Goal: Transaction & Acquisition: Book appointment/travel/reservation

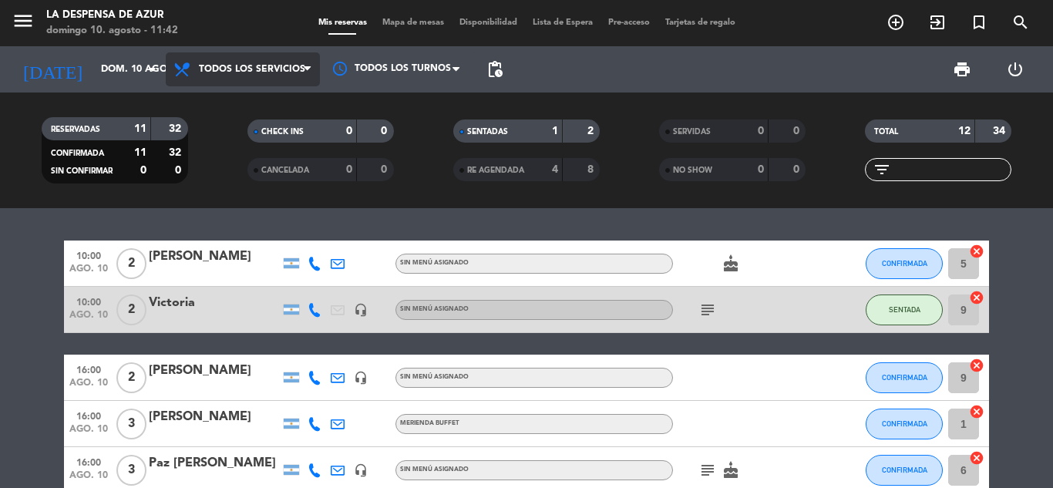
click at [287, 64] on span "Todos los servicios" at bounding box center [252, 69] width 106 height 11
click at [277, 70] on span "Todos los servicios" at bounding box center [252, 69] width 106 height 11
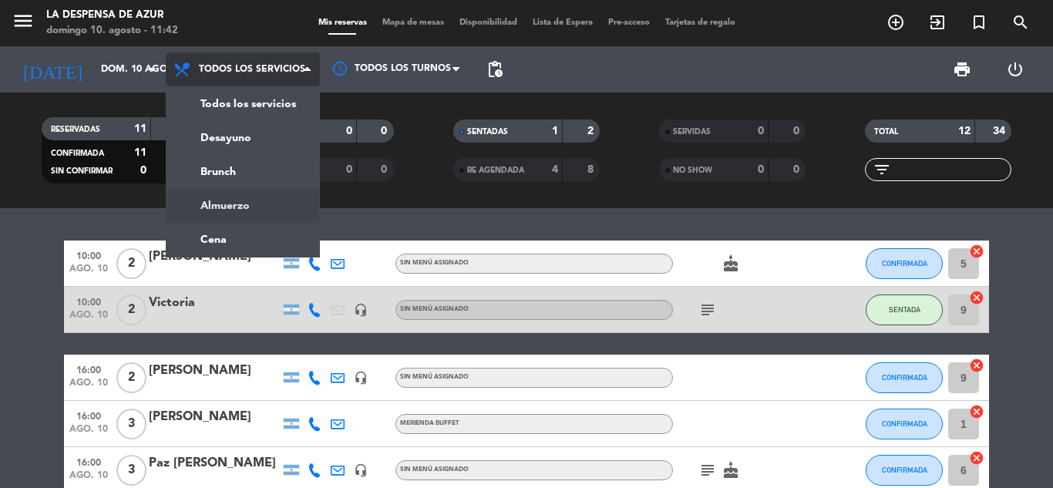
click at [215, 203] on div "menu La Despensa de Azur [PERSON_NAME] 10. [PERSON_NAME] - 11:42 Mis reservas M…" at bounding box center [526, 104] width 1053 height 208
click at [215, 203] on div "RESERVADAS 11 32 CONFIRMADA 11 32 SIN CONFIRMAR 0 0 CHECK INS 0 0 CANCELADA 0 0…" at bounding box center [526, 150] width 1053 height 116
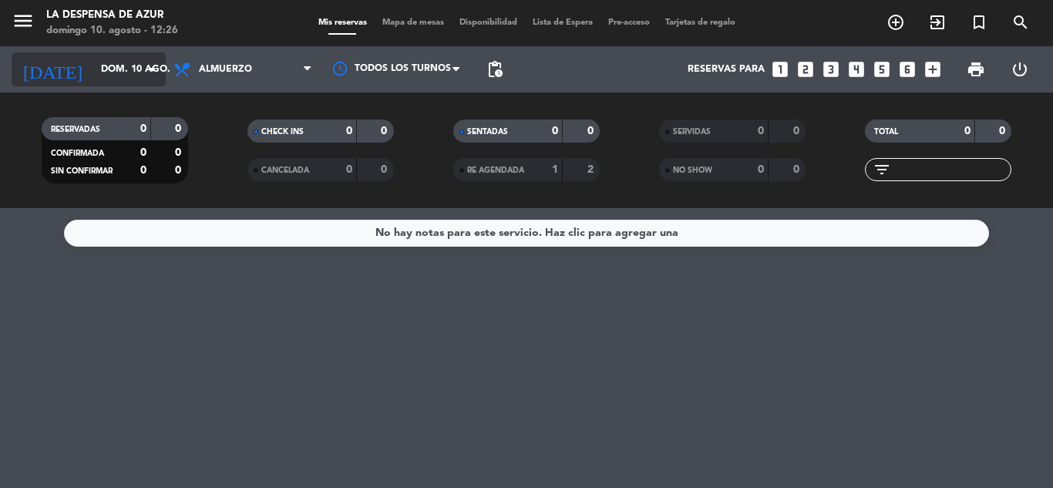
click at [144, 63] on icon "arrow_drop_down" at bounding box center [152, 69] width 18 height 18
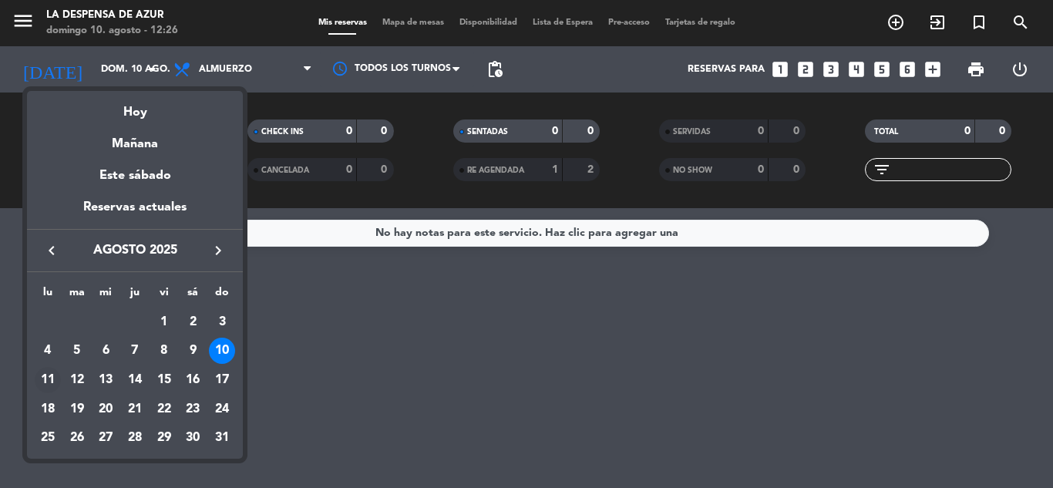
click at [49, 375] on div "11" at bounding box center [48, 380] width 26 height 26
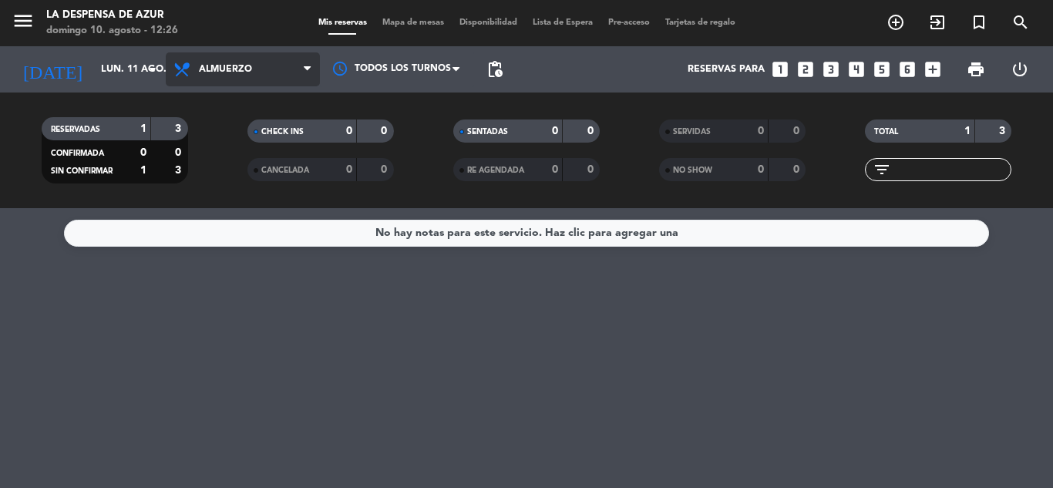
click at [240, 70] on span "Almuerzo" at bounding box center [225, 69] width 53 height 11
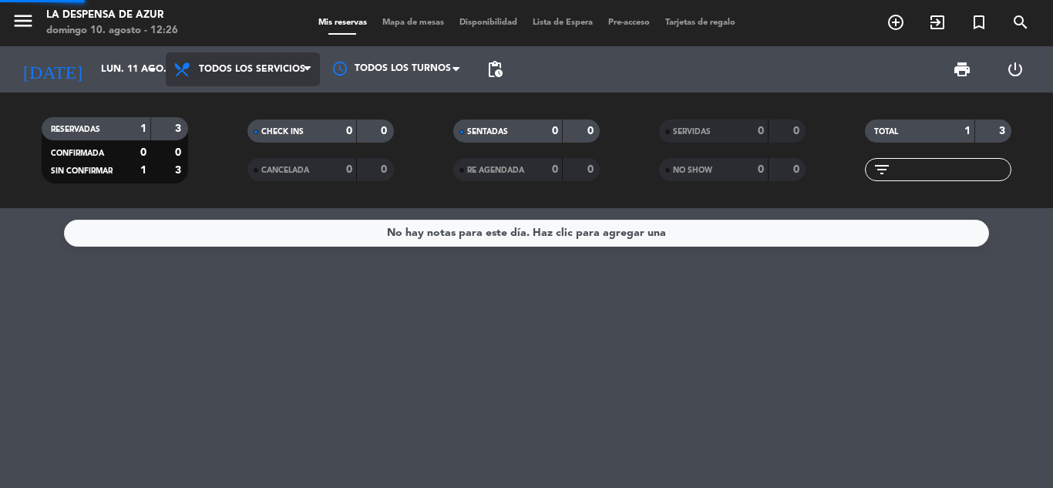
click at [238, 100] on div "menu La Despensa de Azur [PERSON_NAME] 10. [PERSON_NAME] - 12:26 Mis reservas M…" at bounding box center [526, 104] width 1053 height 208
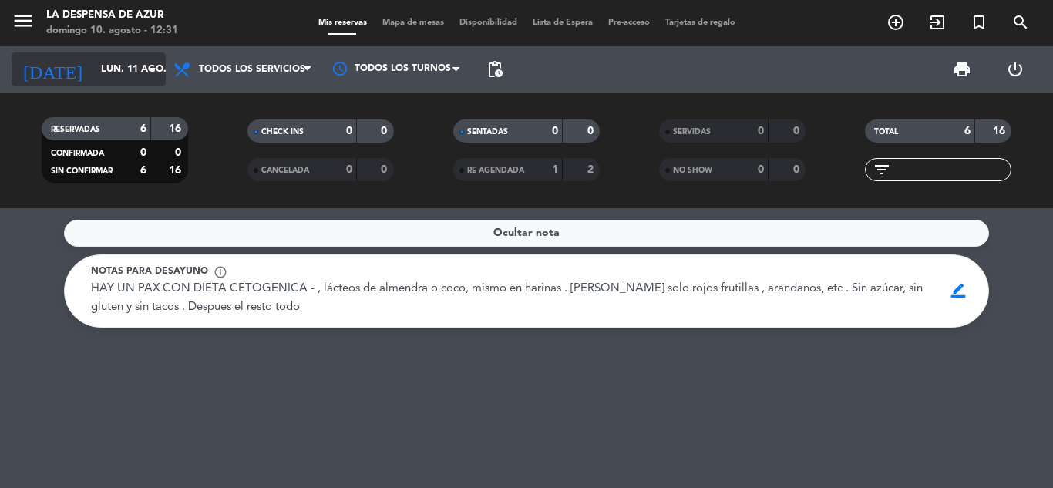
click at [93, 73] on input "lun. 11 ago." at bounding box center [158, 69] width 130 height 26
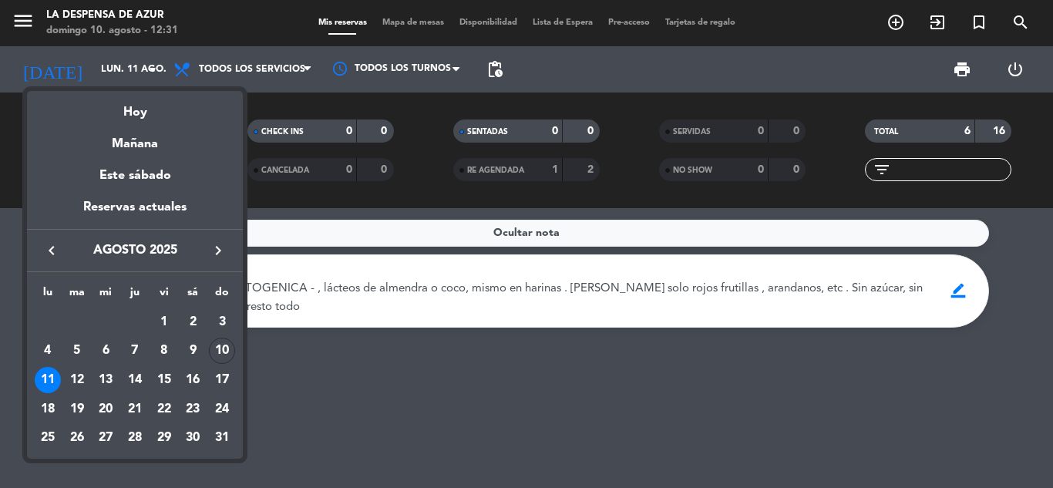
click at [102, 109] on div "Hoy" at bounding box center [135, 107] width 216 height 32
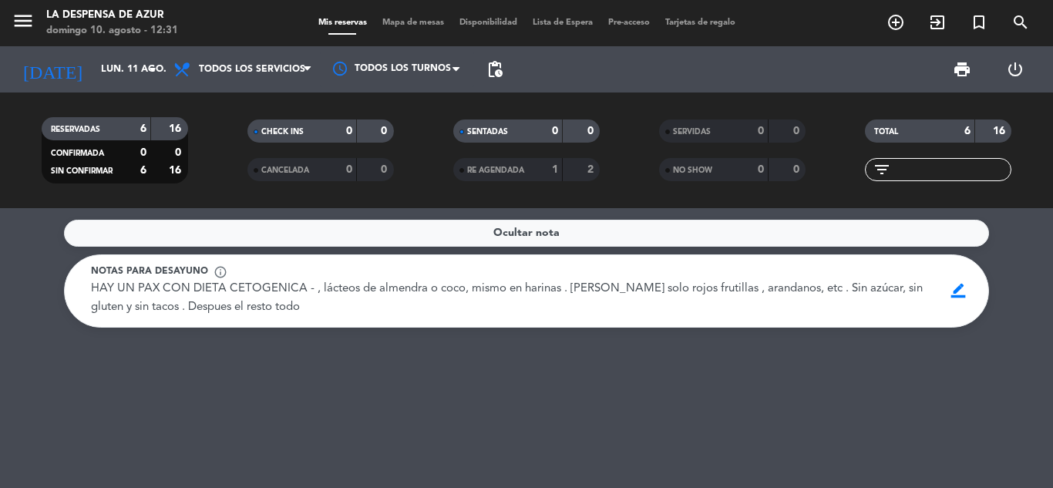
type input "dom. 10 ago."
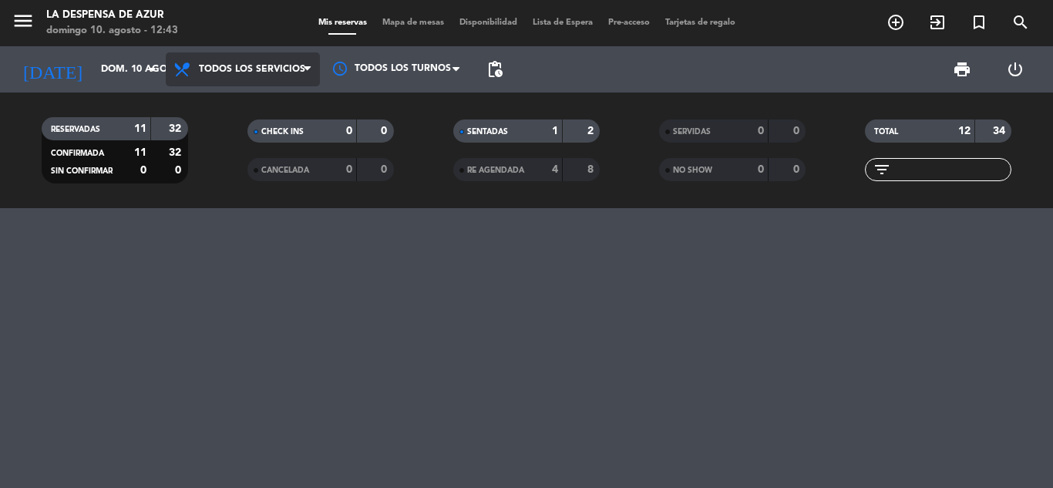
click at [274, 77] on span "Todos los servicios" at bounding box center [243, 69] width 154 height 34
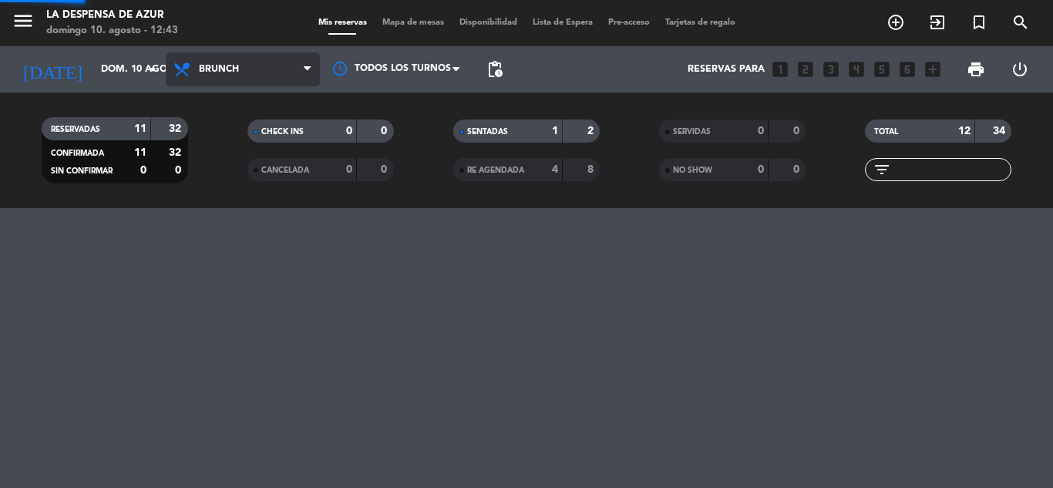
click at [237, 176] on div "menu La Despensa de Azur [PERSON_NAME] 10. [PERSON_NAME] - 12:43 Mis reservas M…" at bounding box center [526, 104] width 1053 height 208
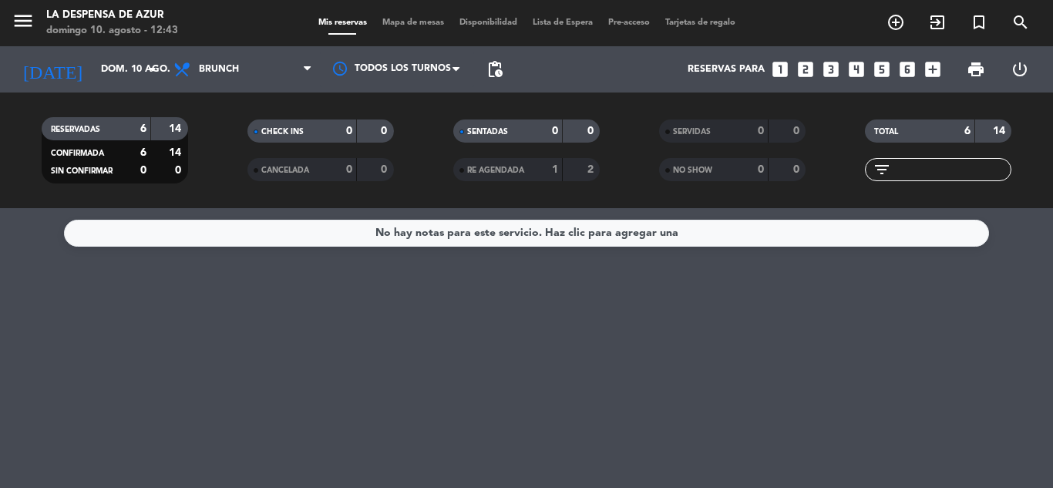
click at [805, 70] on icon "looks_two" at bounding box center [805, 69] width 20 height 20
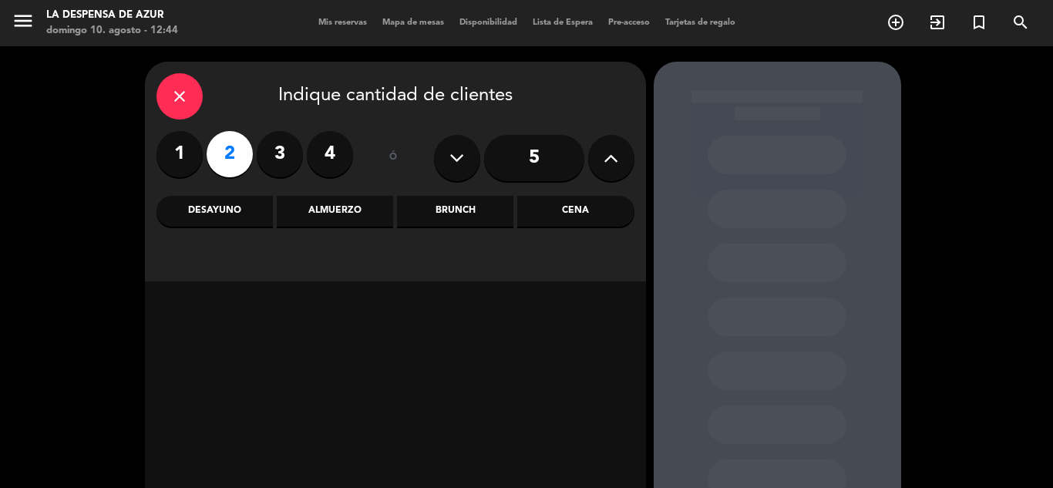
click at [192, 104] on div "close" at bounding box center [179, 96] width 46 height 46
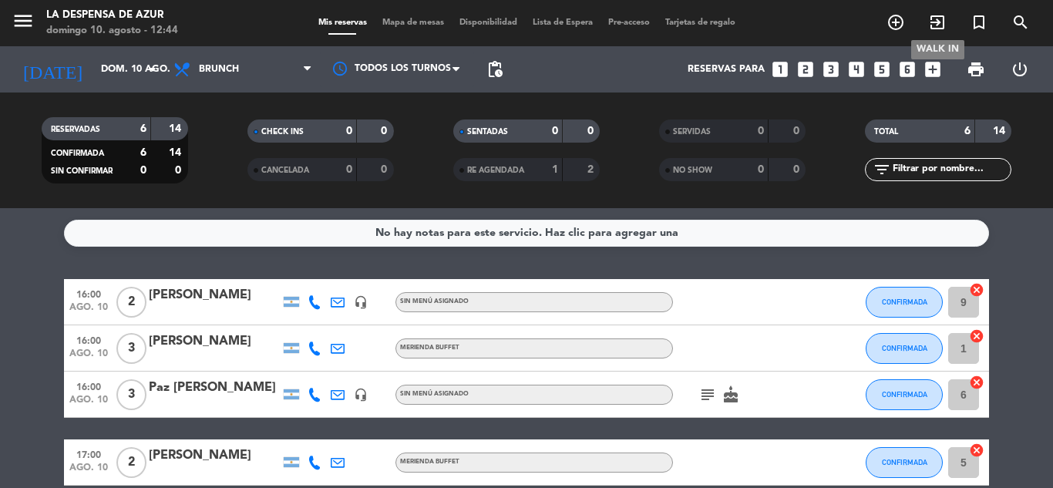
click at [940, 25] on icon "exit_to_app" at bounding box center [937, 22] width 18 height 18
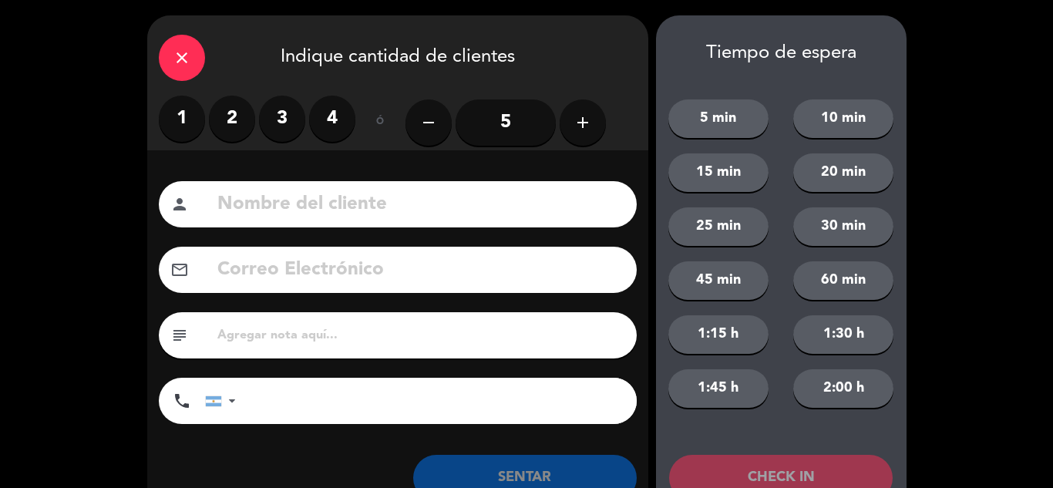
click at [331, 121] on label "4" at bounding box center [332, 119] width 46 height 46
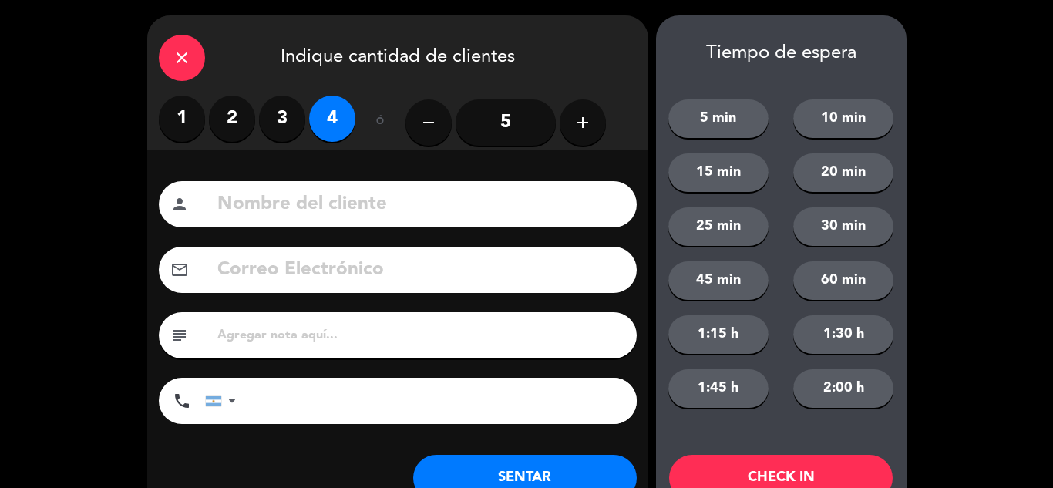
click at [307, 211] on input at bounding box center [420, 205] width 409 height 32
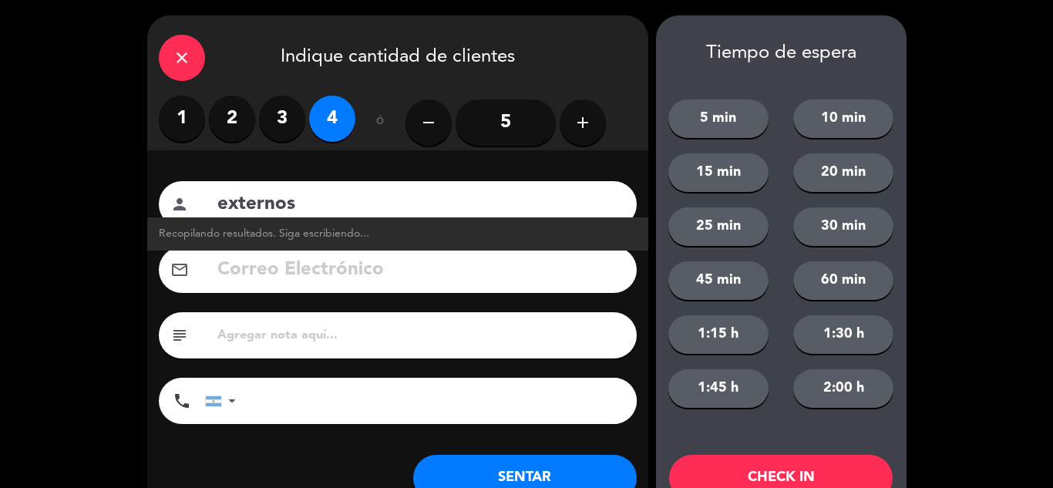
type input "externos"
click at [493, 475] on button "SENTAR" at bounding box center [524, 478] width 223 height 46
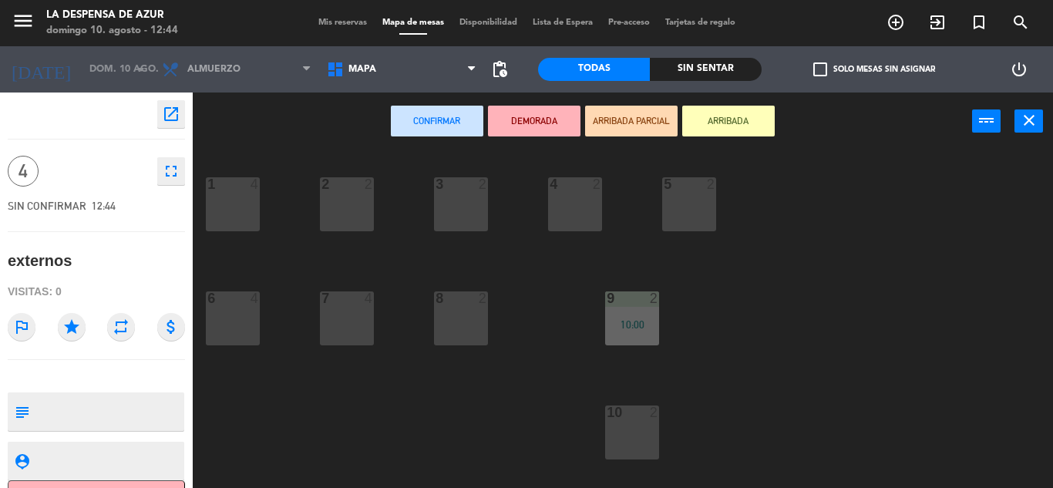
click at [245, 210] on div "1 4" at bounding box center [233, 204] width 54 height 54
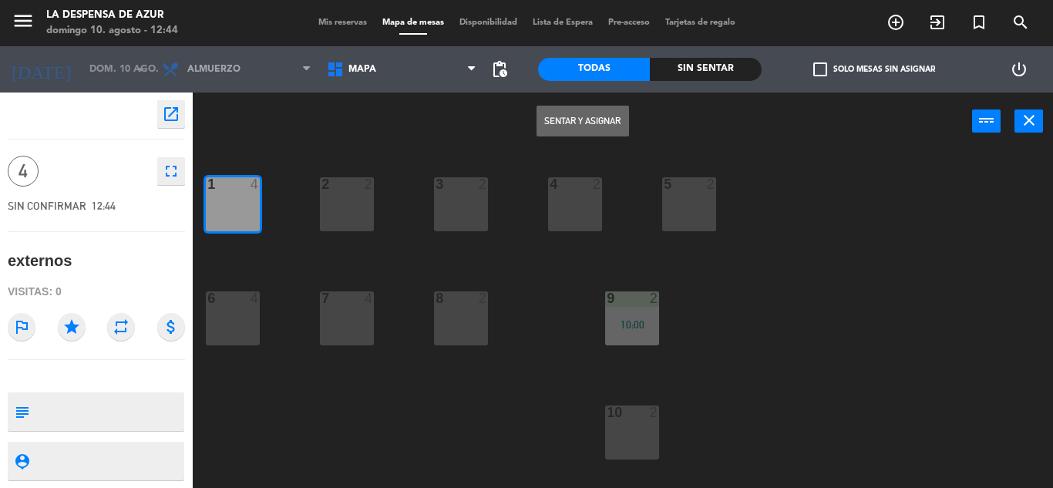
click at [552, 130] on button "Sentar y Asignar" at bounding box center [582, 121] width 92 height 31
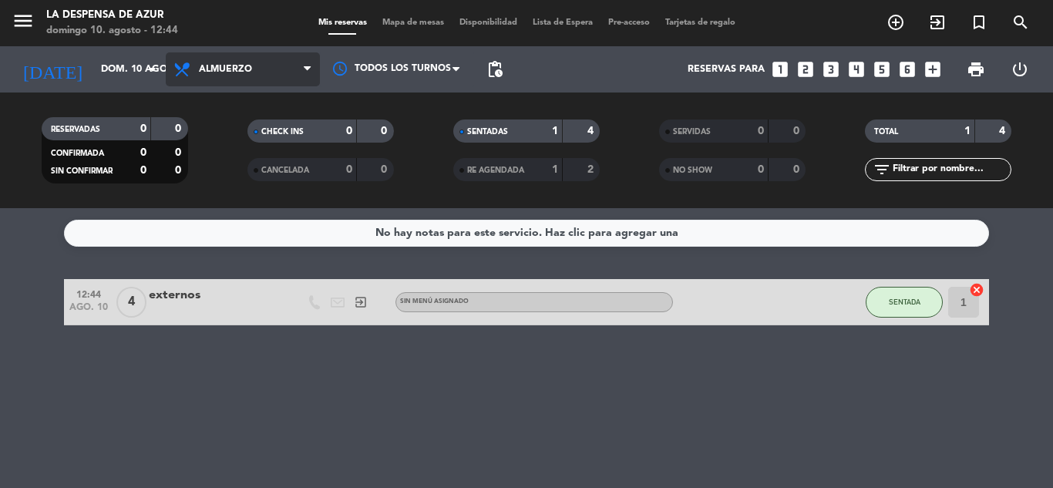
click at [310, 68] on icon at bounding box center [307, 69] width 7 height 12
click at [268, 176] on div "menu La Despensa de Azur [PERSON_NAME] 10. [PERSON_NAME] - 12:44 Mis reservas M…" at bounding box center [526, 104] width 1053 height 208
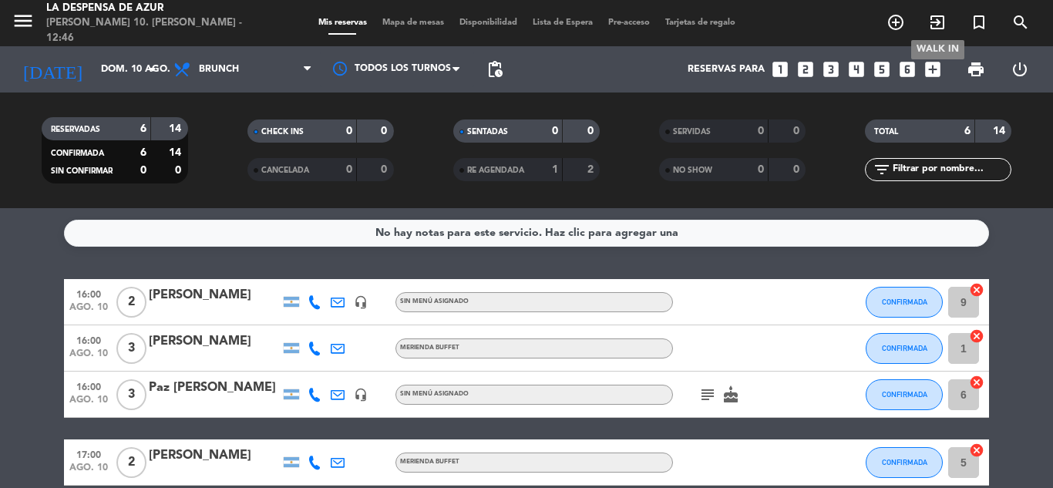
click at [936, 21] on icon "exit_to_app" at bounding box center [937, 22] width 18 height 18
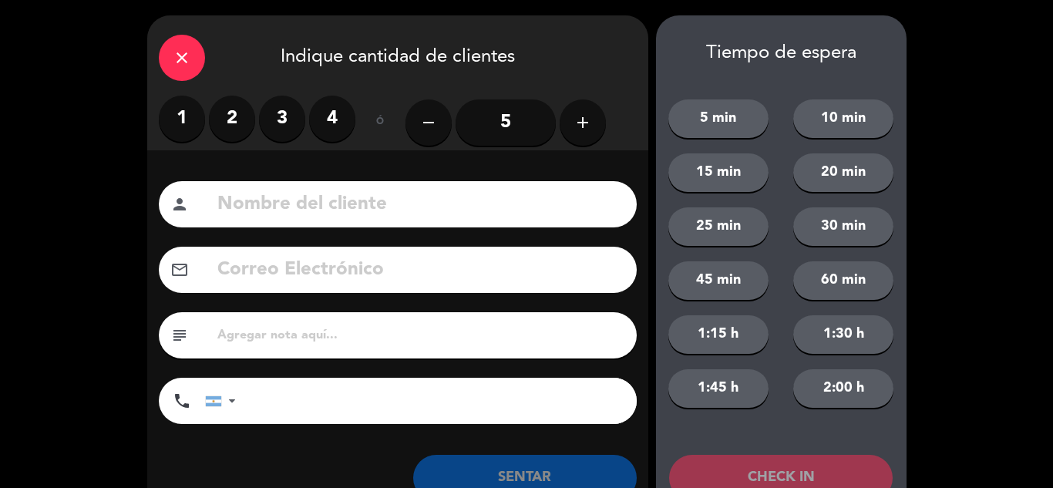
click at [170, 65] on div "close" at bounding box center [182, 58] width 46 height 46
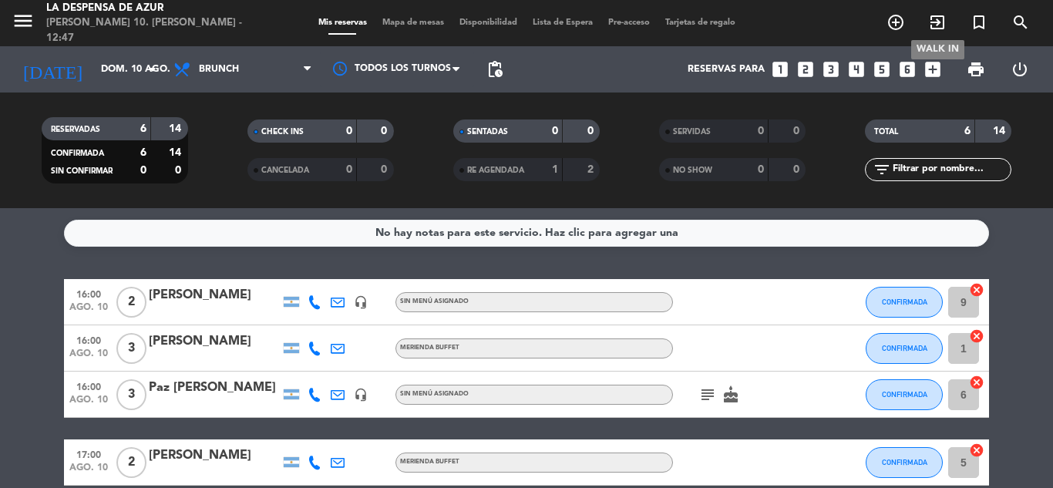
click at [930, 26] on icon "exit_to_app" at bounding box center [937, 22] width 18 height 18
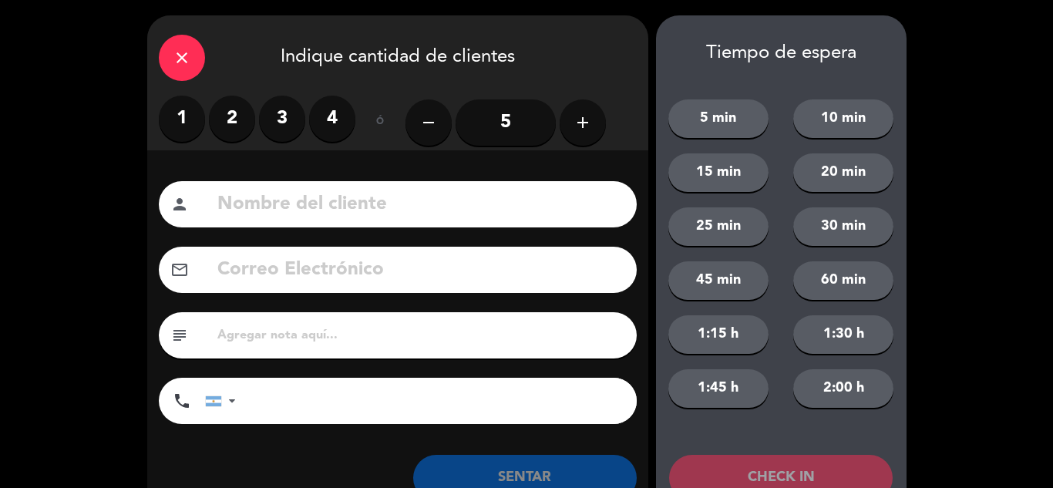
click at [241, 122] on label "2" at bounding box center [232, 119] width 46 height 46
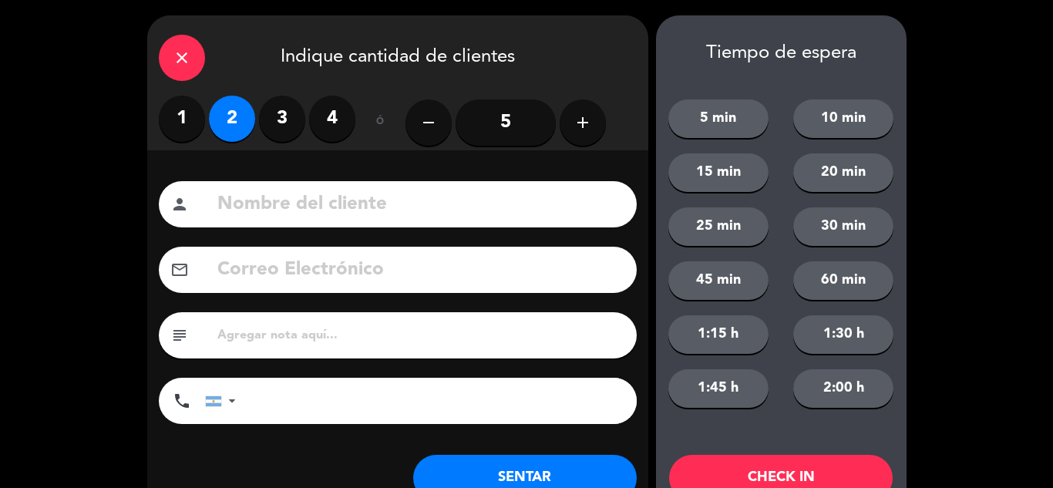
click at [237, 210] on input at bounding box center [420, 205] width 409 height 32
paste input "[PERSON_NAME]"
type input "[PERSON_NAME]"
click at [286, 270] on input at bounding box center [420, 270] width 409 height 32
paste input "[EMAIL_ADDRESS][DOMAIN_NAME]"
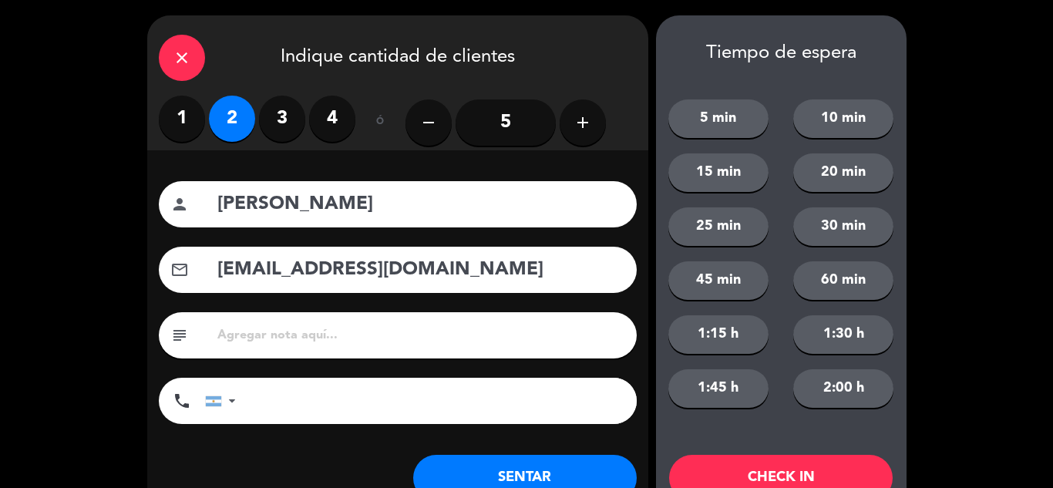
type input "[EMAIL_ADDRESS][DOMAIN_NAME]"
click at [279, 405] on input "tel" at bounding box center [443, 401] width 385 height 46
paste input "[PHONE_NUMBER]"
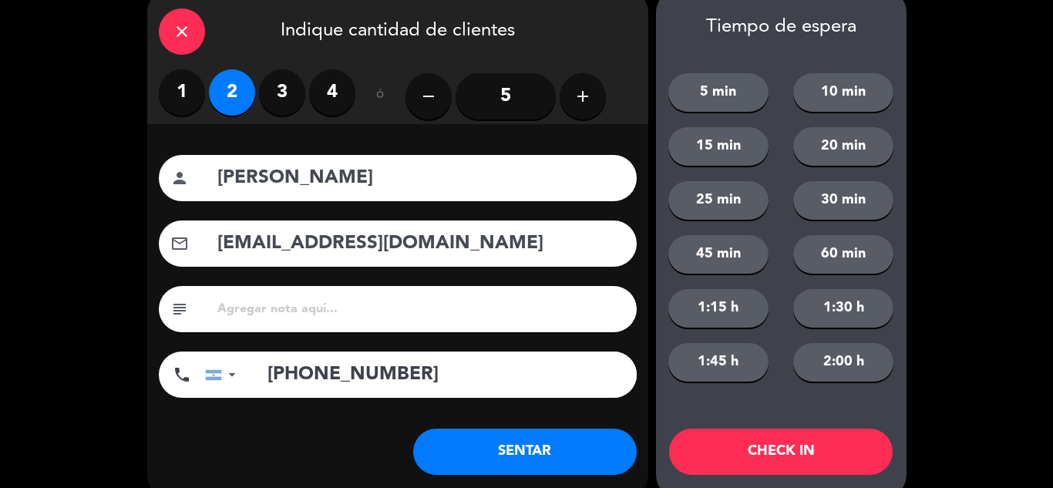
scroll to position [52, 0]
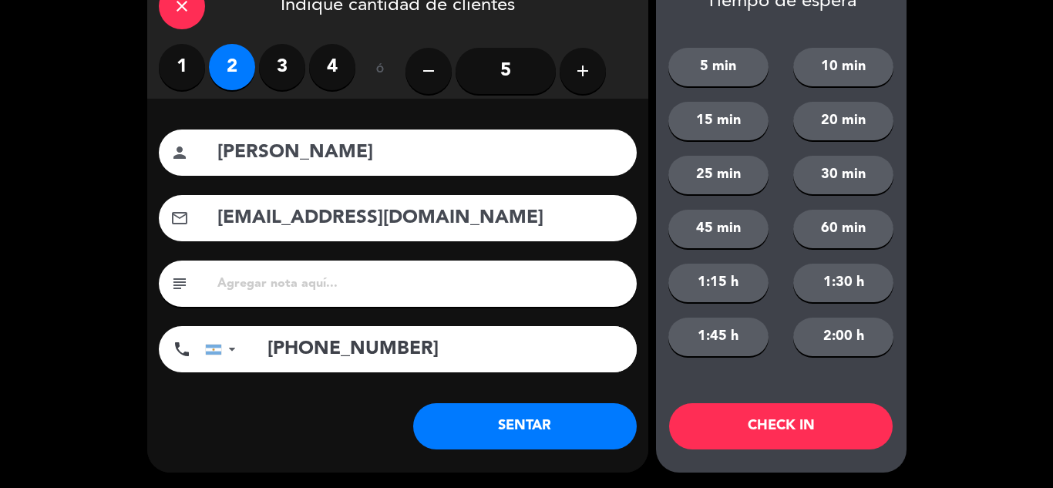
type input "[PHONE_NUMBER]"
click at [166, 13] on div "close" at bounding box center [182, 6] width 46 height 46
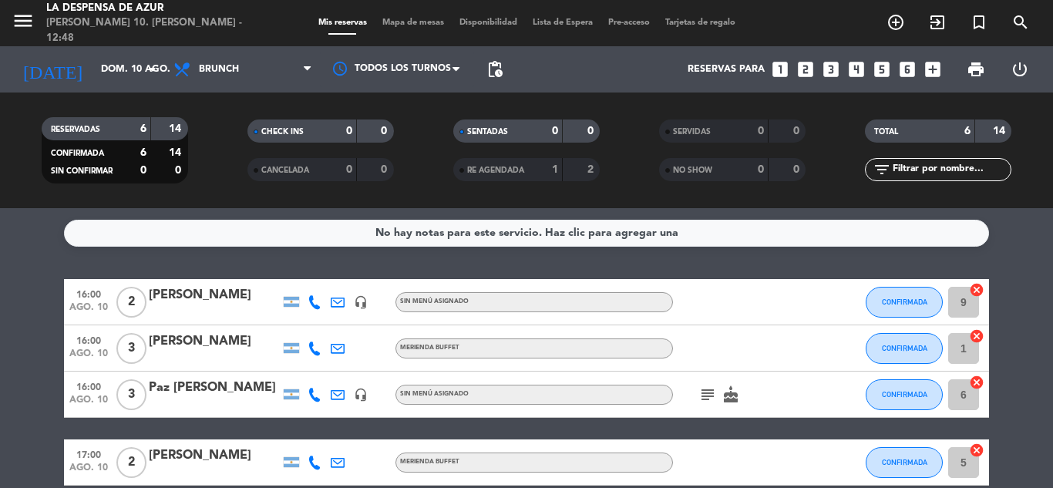
click at [808, 69] on icon "looks_two" at bounding box center [805, 69] width 20 height 20
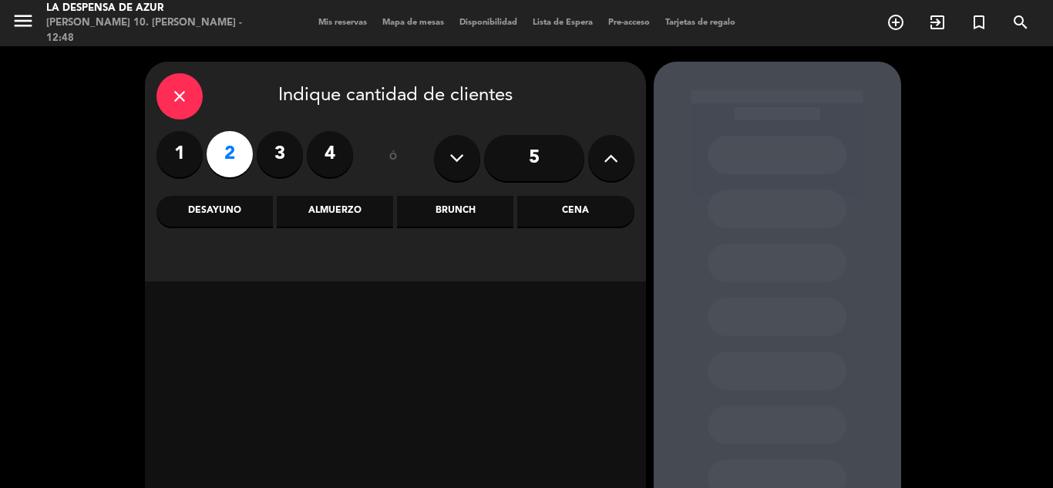
click at [444, 213] on div "Brunch" at bounding box center [455, 211] width 116 height 31
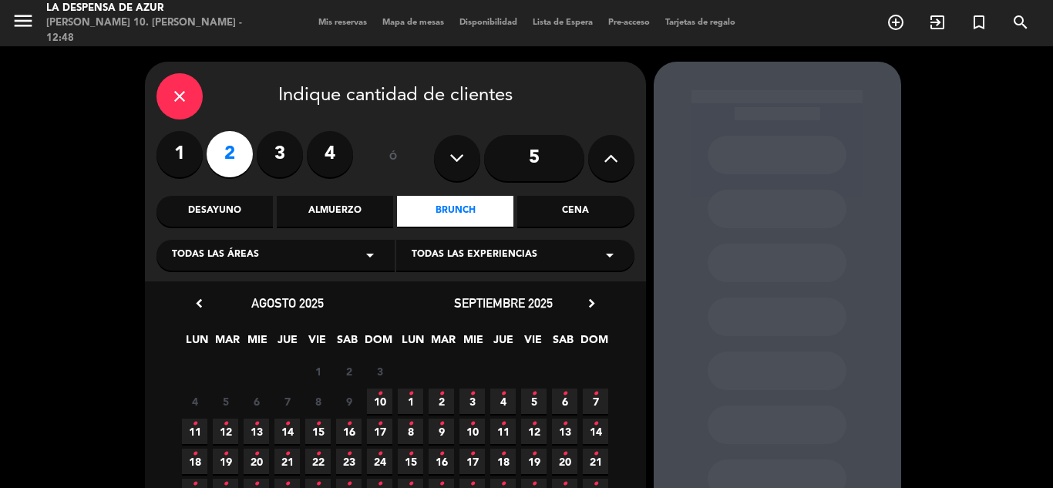
click at [383, 400] on span "10 •" at bounding box center [379, 400] width 25 height 25
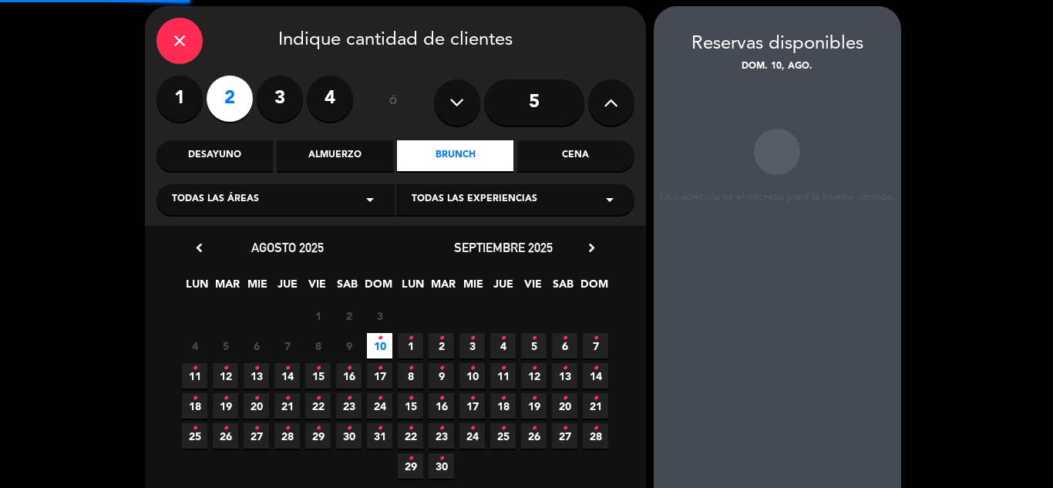
scroll to position [62, 0]
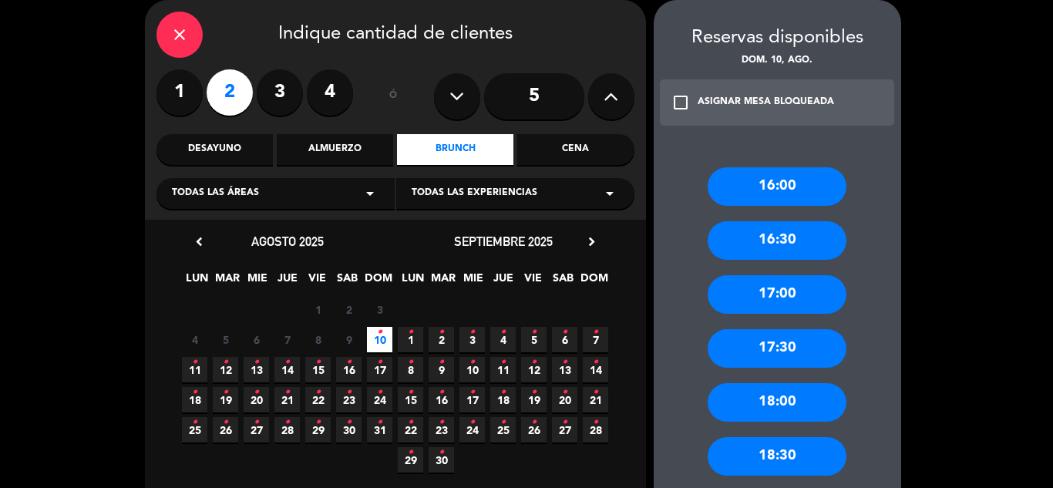
click at [773, 341] on div "17:30" at bounding box center [776, 348] width 139 height 39
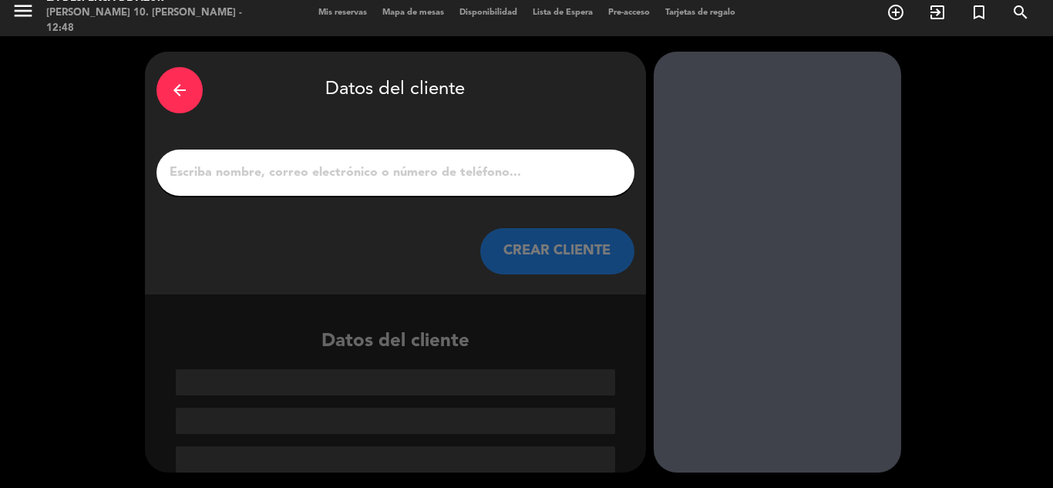
scroll to position [10, 0]
click at [311, 164] on input "1" at bounding box center [395, 173] width 455 height 22
paste input "[PERSON_NAME]"
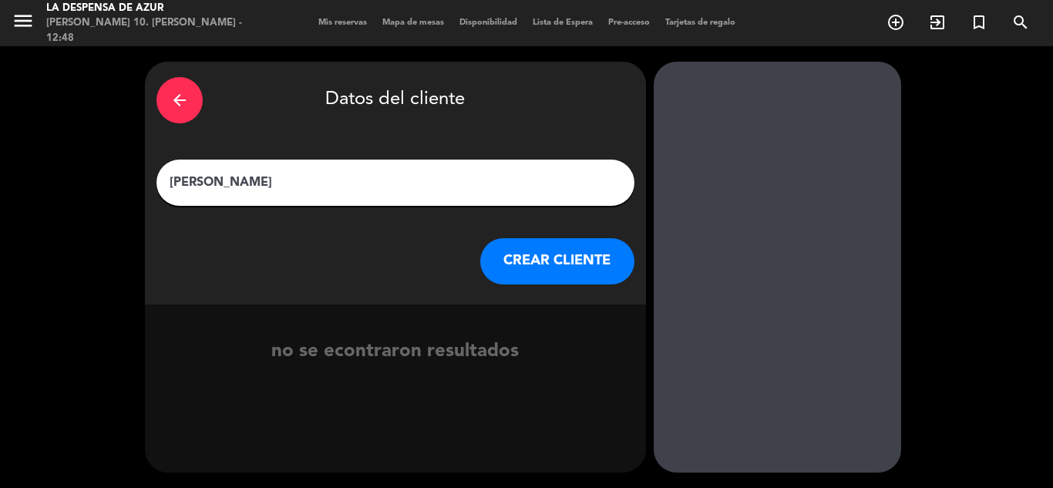
type input "[PERSON_NAME]"
click at [521, 267] on button "CREAR CLIENTE" at bounding box center [557, 261] width 154 height 46
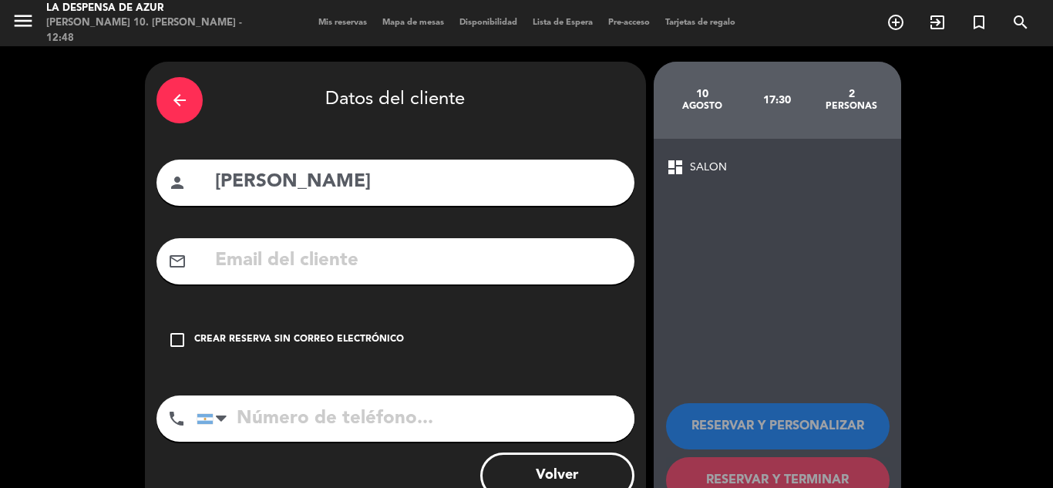
click at [391, 249] on input "text" at bounding box center [417, 261] width 409 height 32
paste input "[EMAIL_ADDRESS][DOMAIN_NAME]"
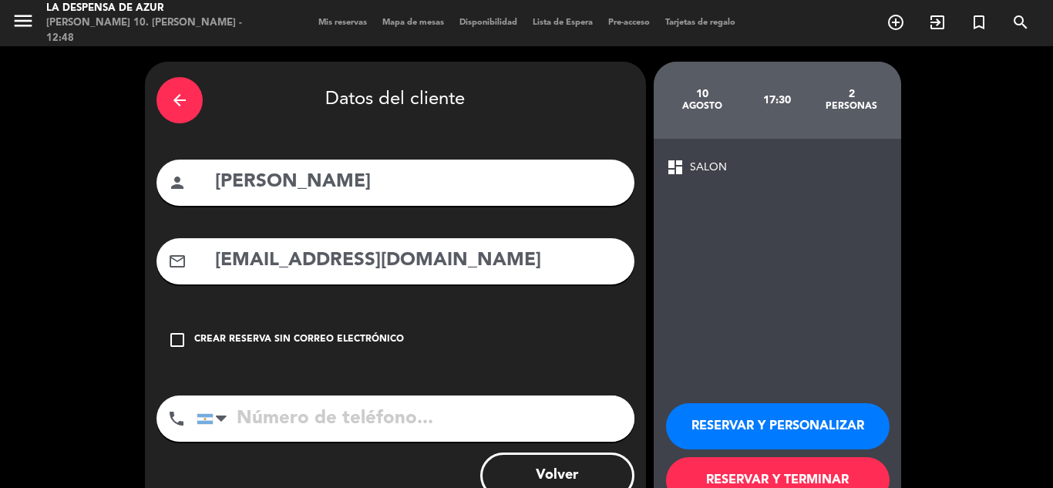
type input "[EMAIL_ADDRESS][DOMAIN_NAME]"
click at [327, 413] on input "tel" at bounding box center [416, 418] width 438 height 46
paste input "[PHONE_NUMBER]"
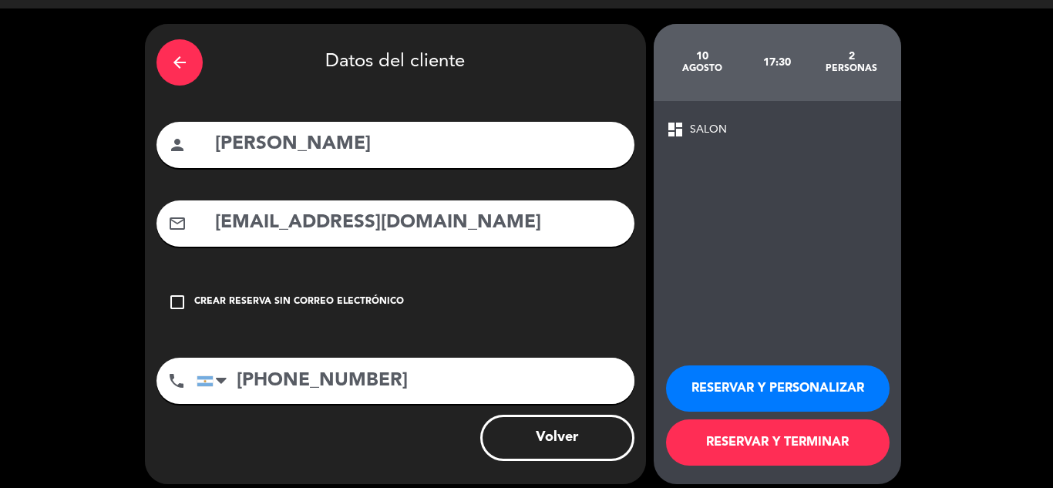
scroll to position [49, 0]
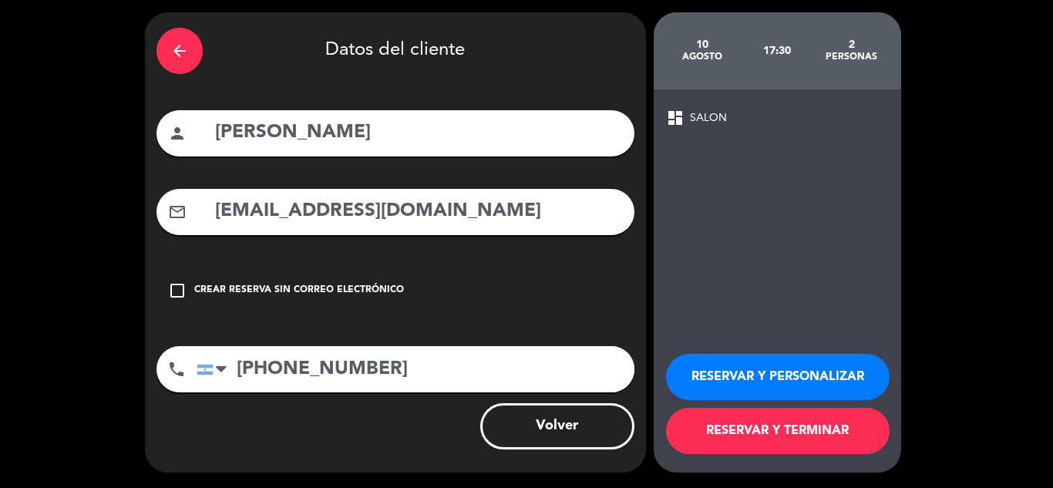
type input "[PHONE_NUMBER]"
click at [768, 435] on button "RESERVAR Y TERMINAR" at bounding box center [777, 431] width 223 height 46
